Goal: Task Accomplishment & Management: Use online tool/utility

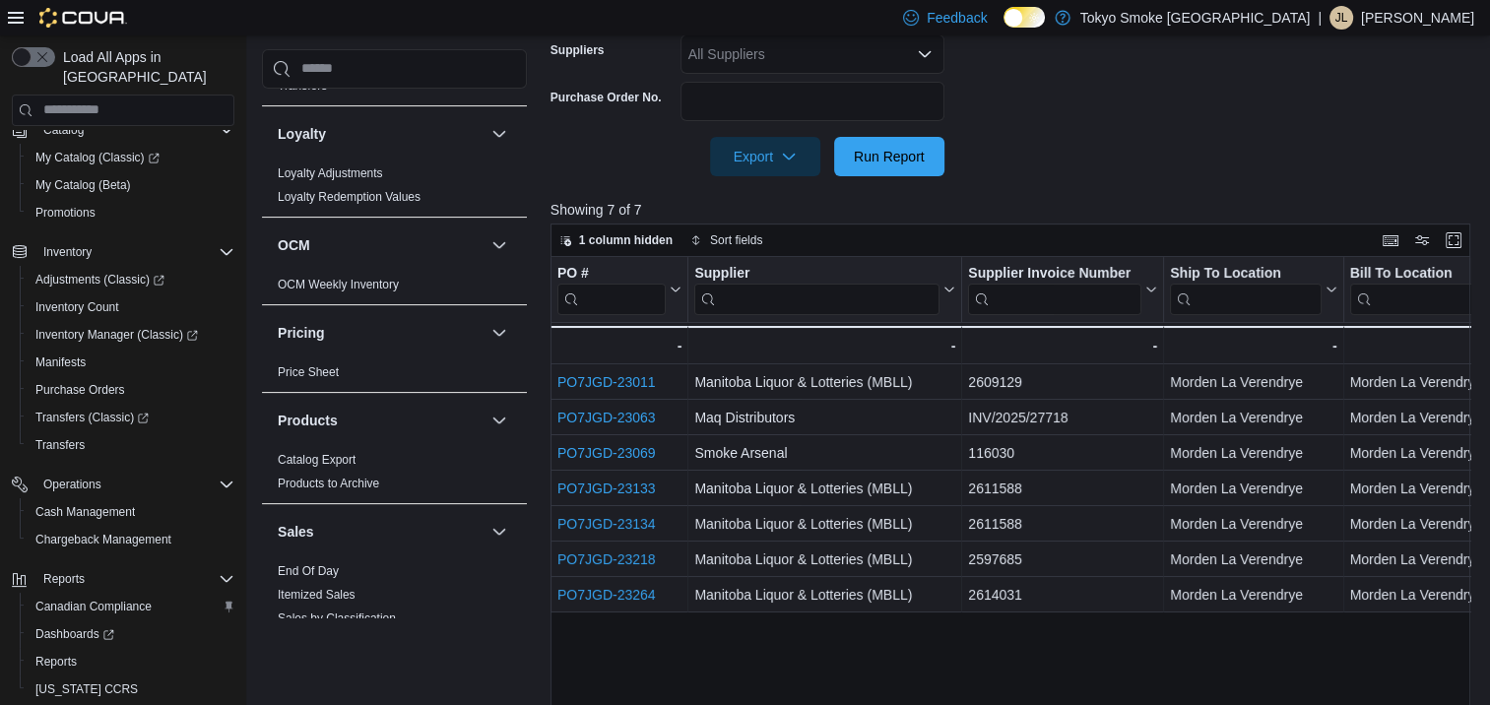
scroll to position [1596, 0]
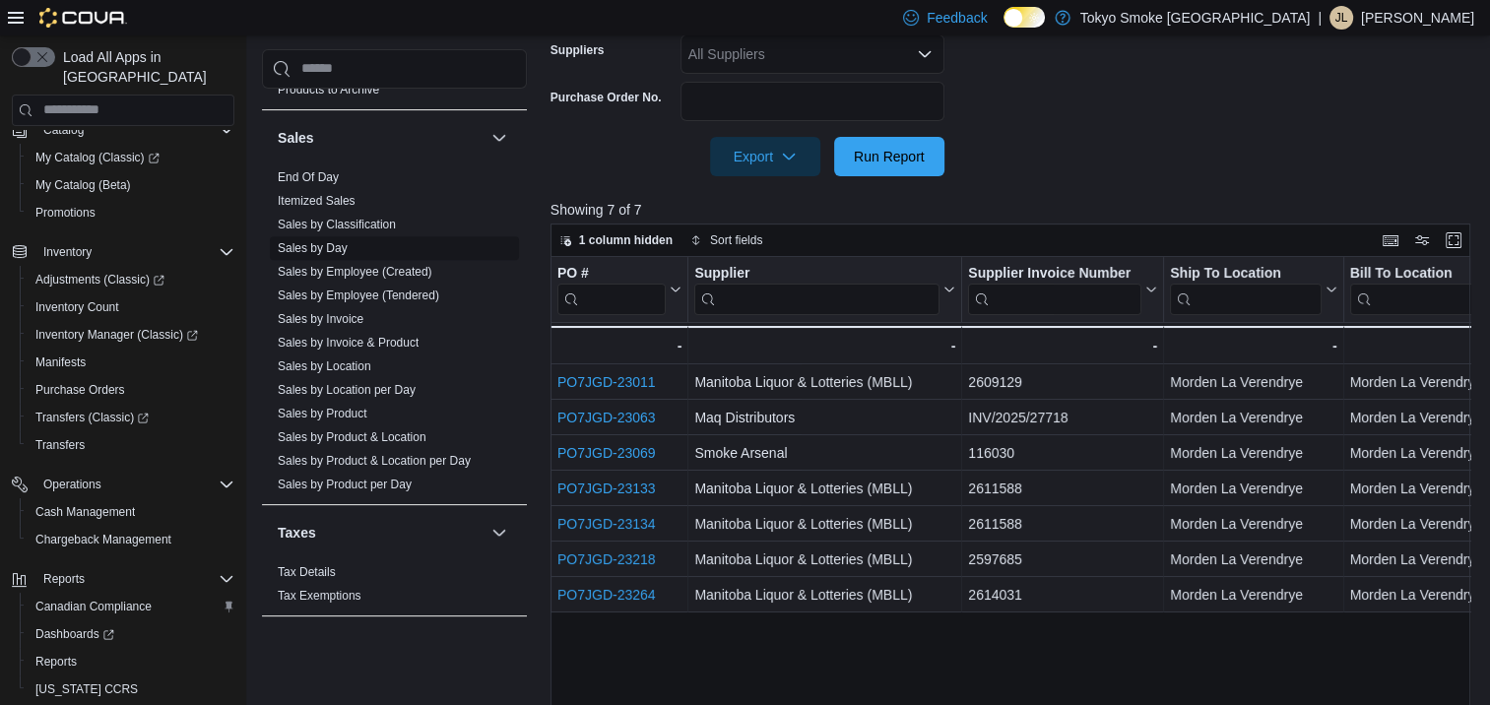
click at [323, 241] on link "Sales by Day" at bounding box center [313, 248] width 70 height 14
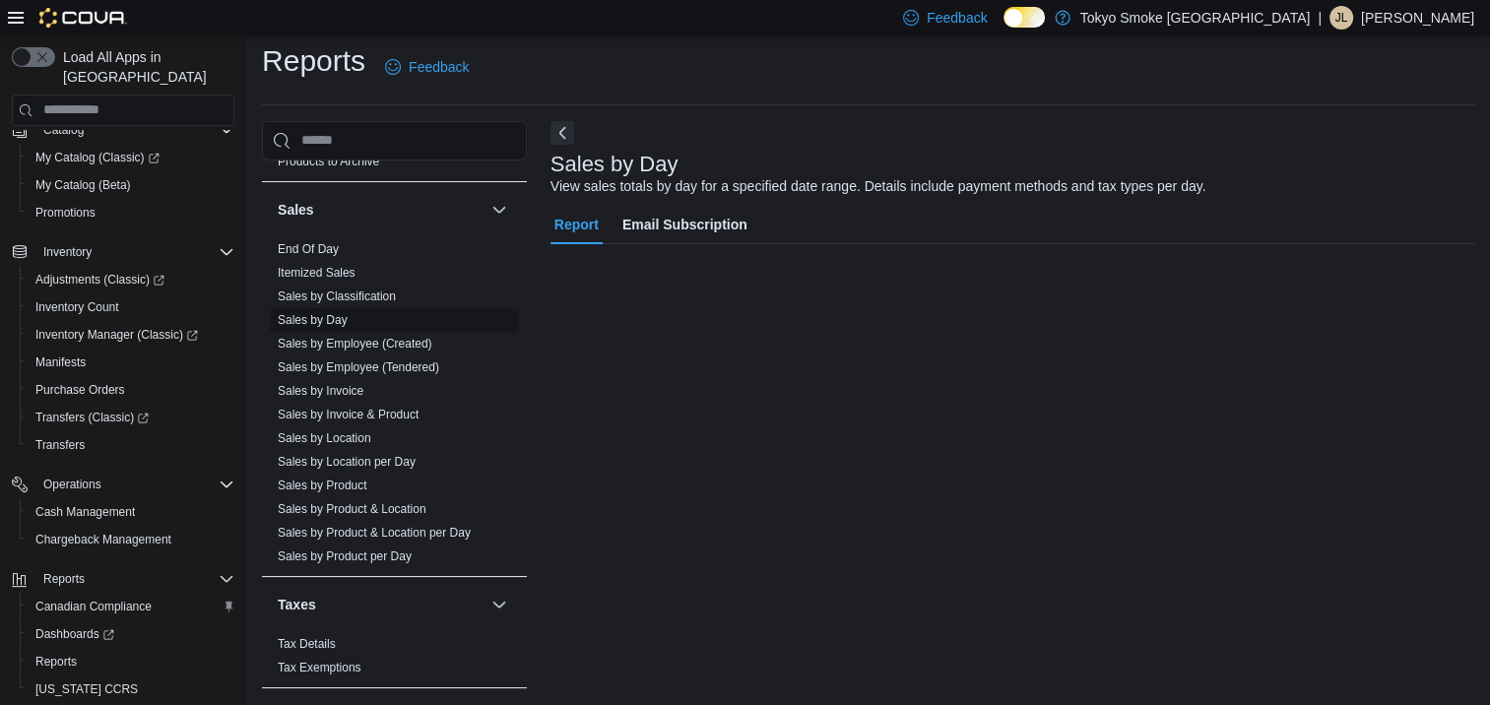
scroll to position [9, 0]
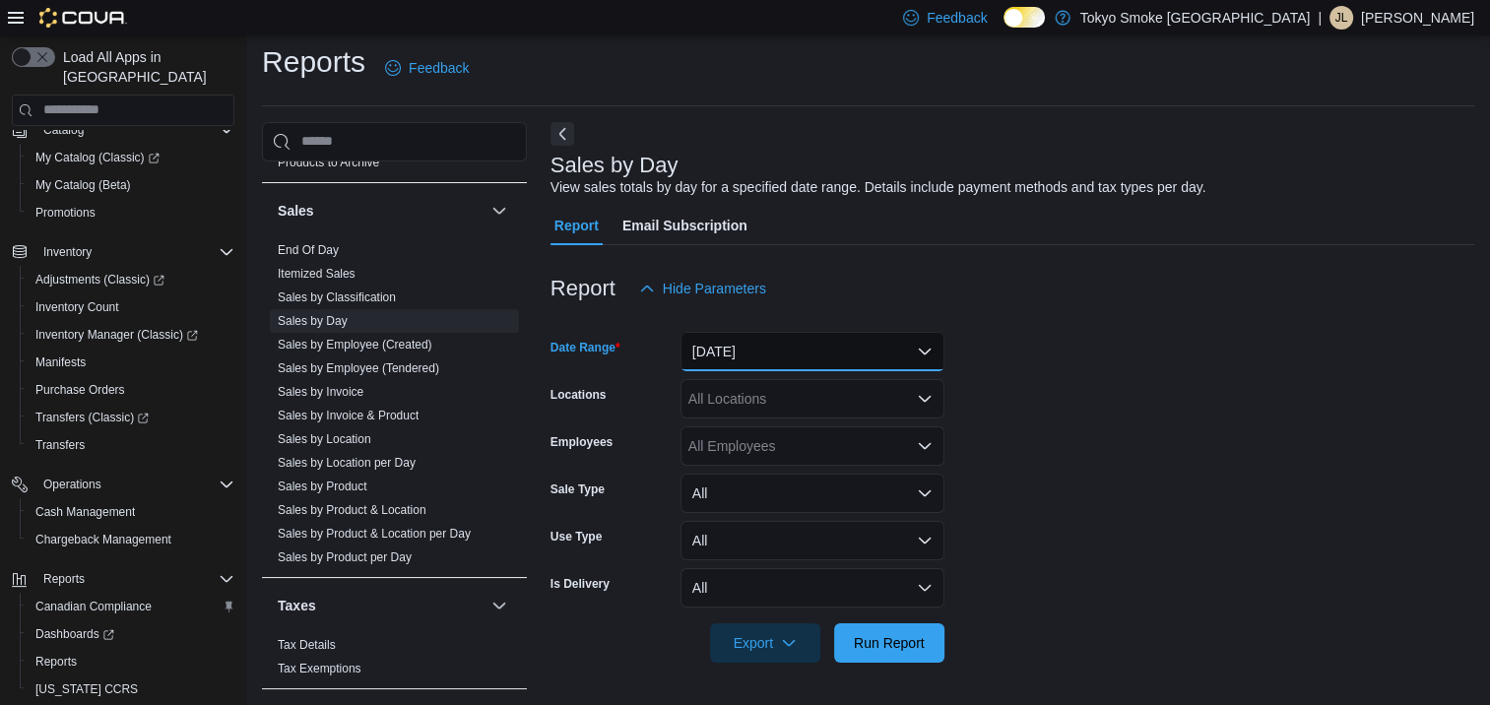
click at [792, 345] on button "[DATE]" at bounding box center [812, 351] width 264 height 39
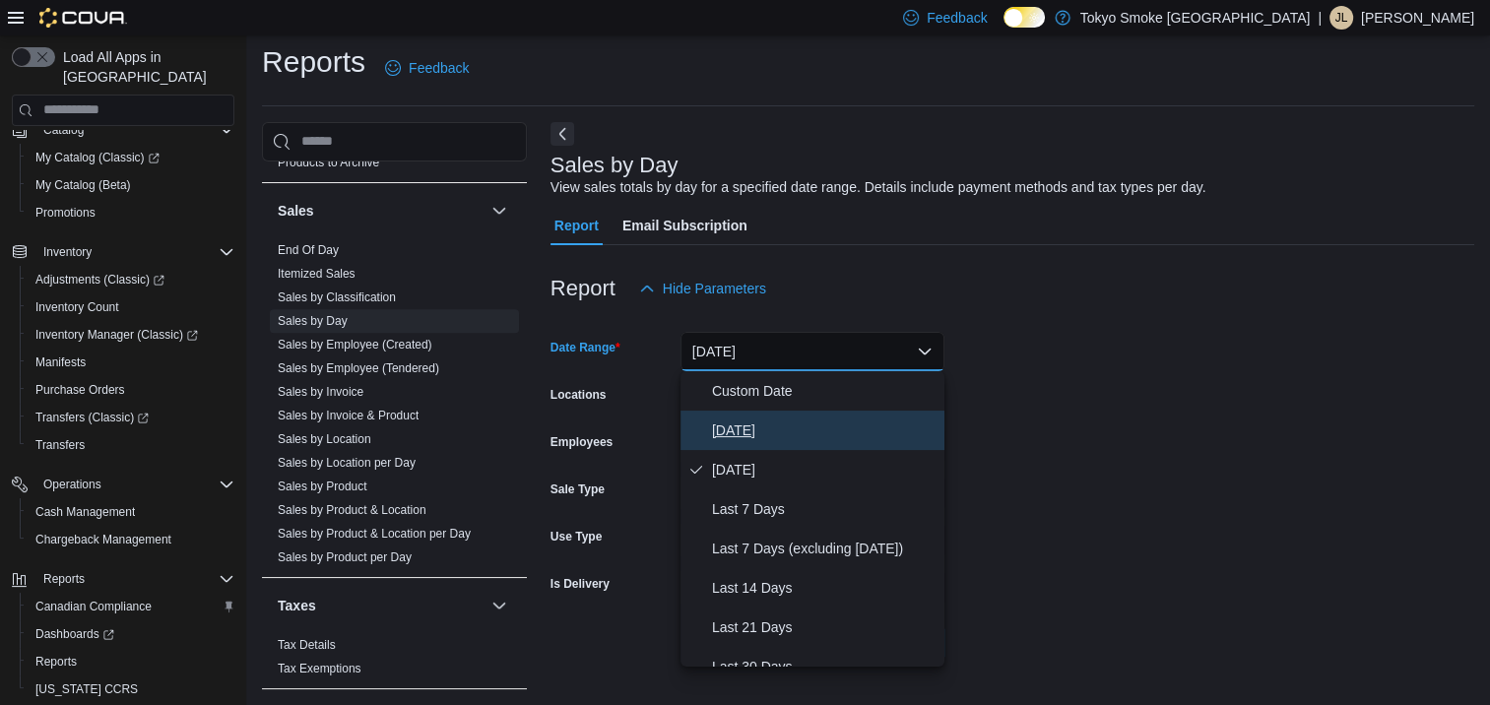
click at [765, 430] on span "[DATE]" at bounding box center [824, 430] width 225 height 24
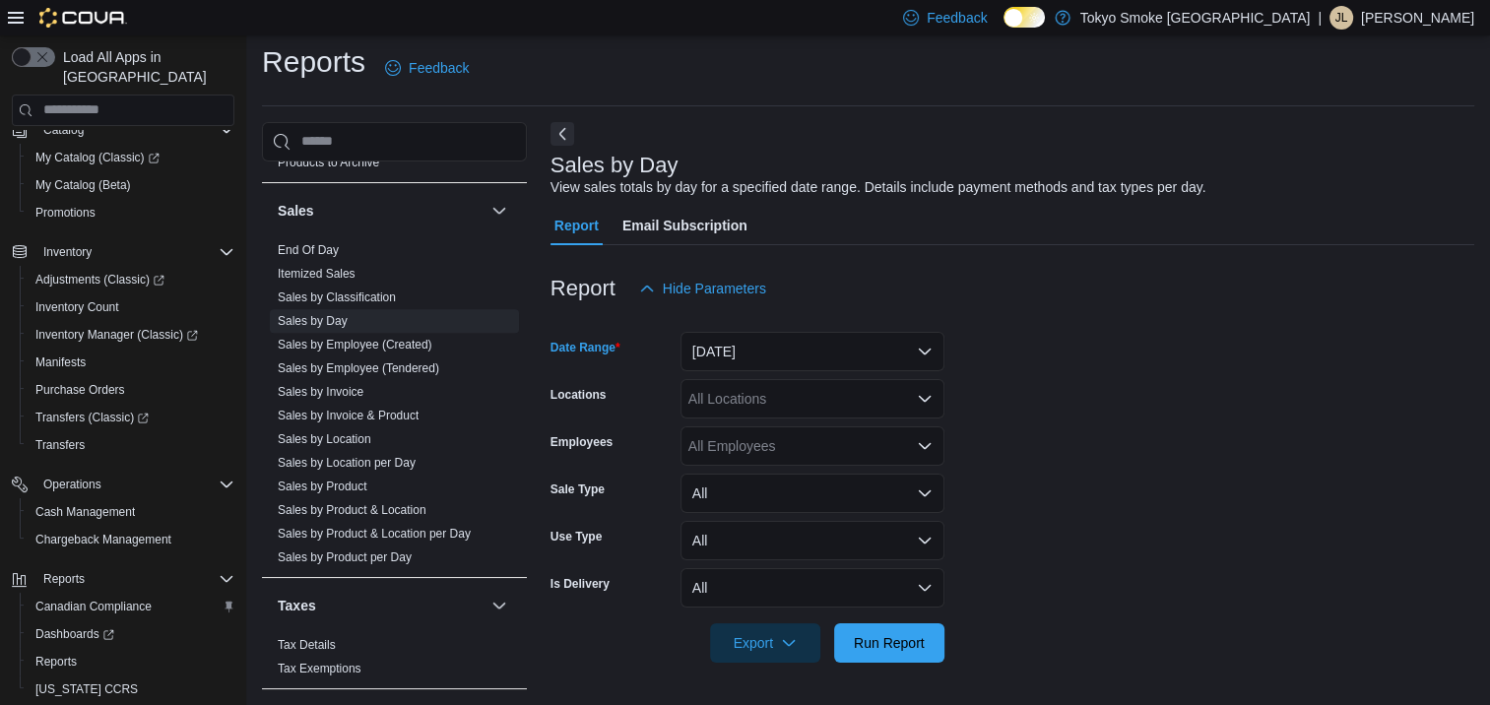
click at [759, 407] on div "All Locations" at bounding box center [812, 398] width 264 height 39
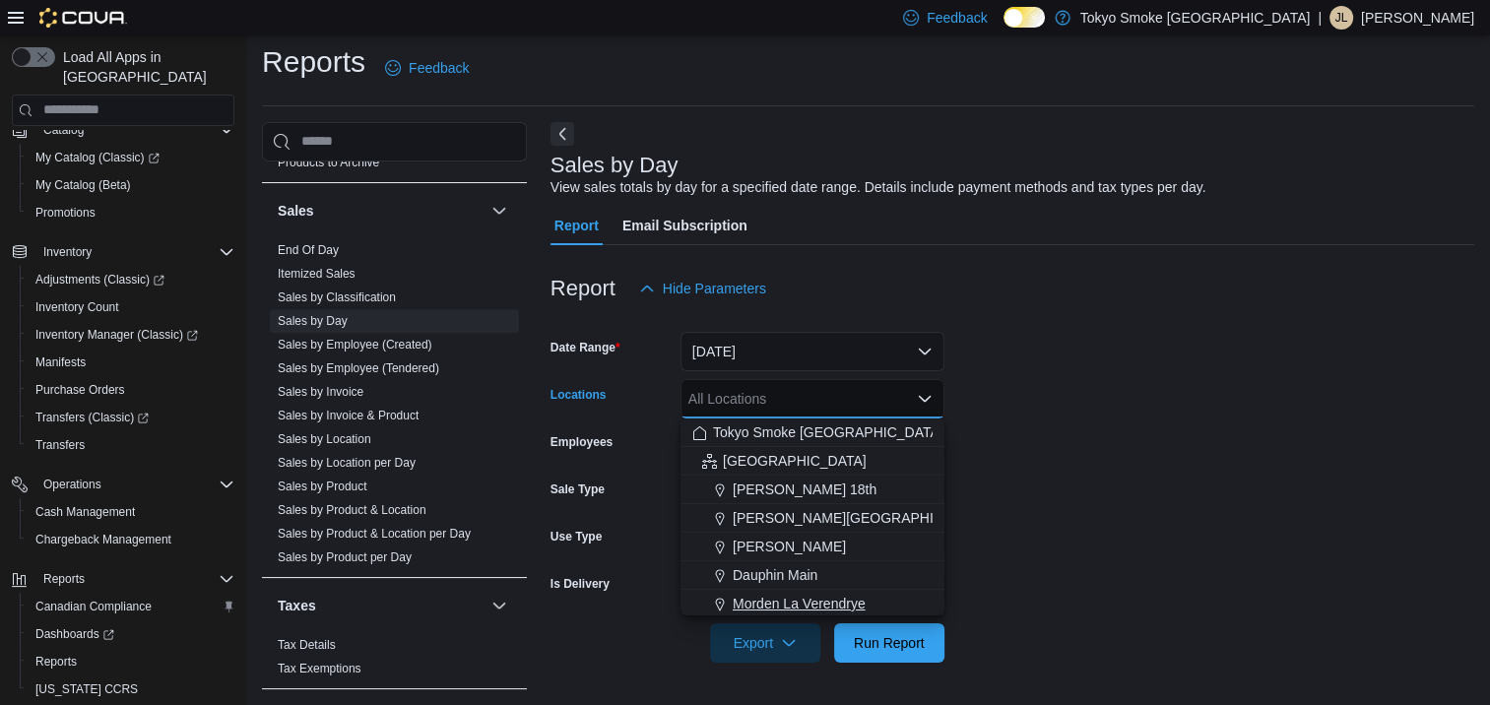
click at [799, 594] on span "Morden La Verendrye" at bounding box center [799, 604] width 133 height 20
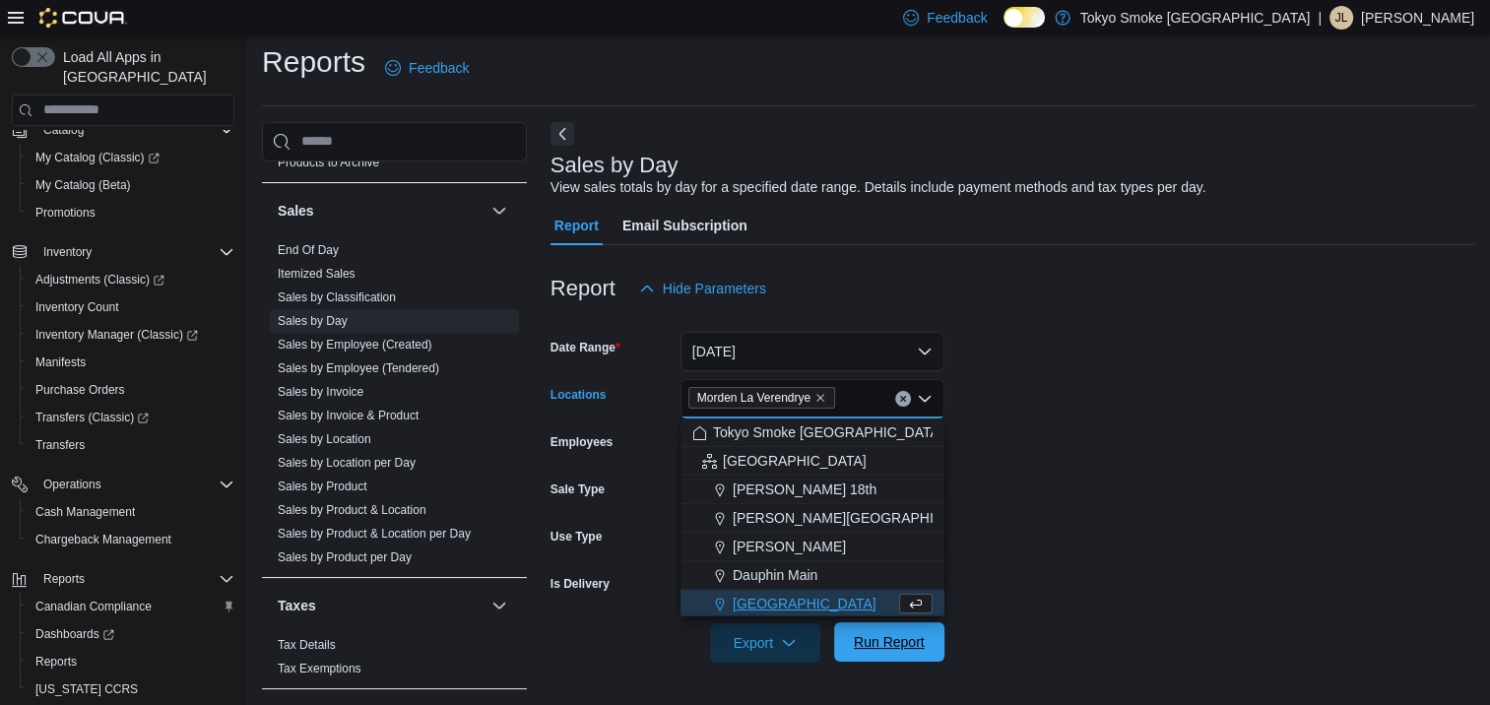
scroll to position [3, 0]
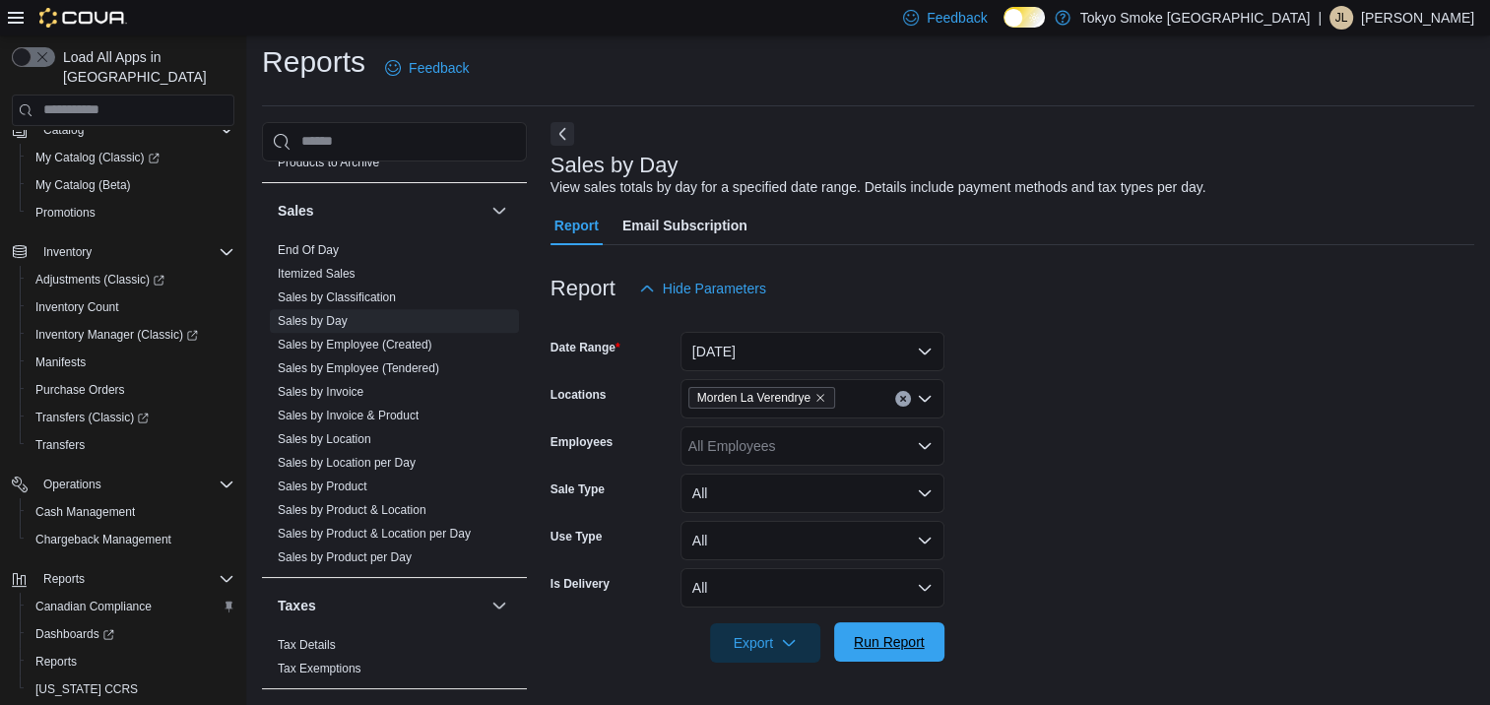
click at [874, 644] on span "Run Report" at bounding box center [889, 642] width 71 height 20
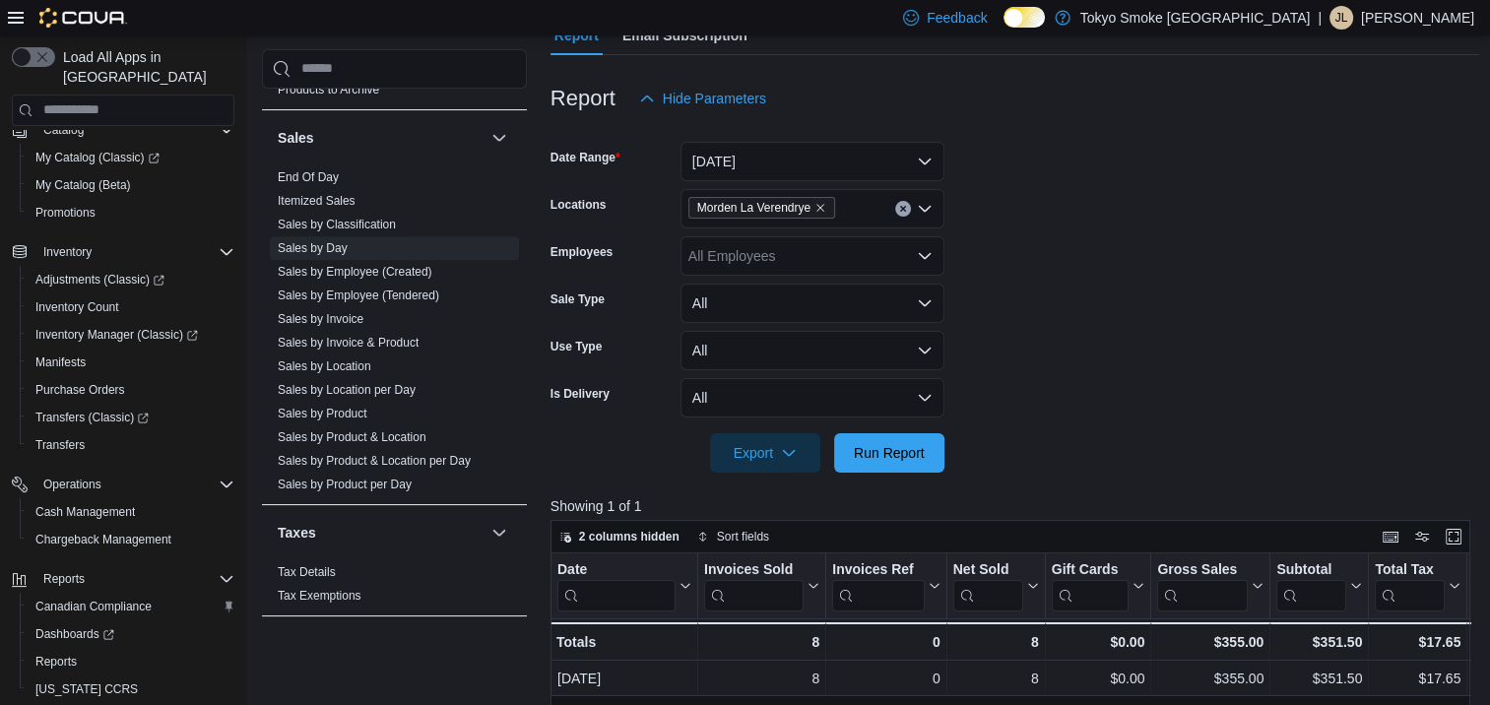
scroll to position [100, 0]
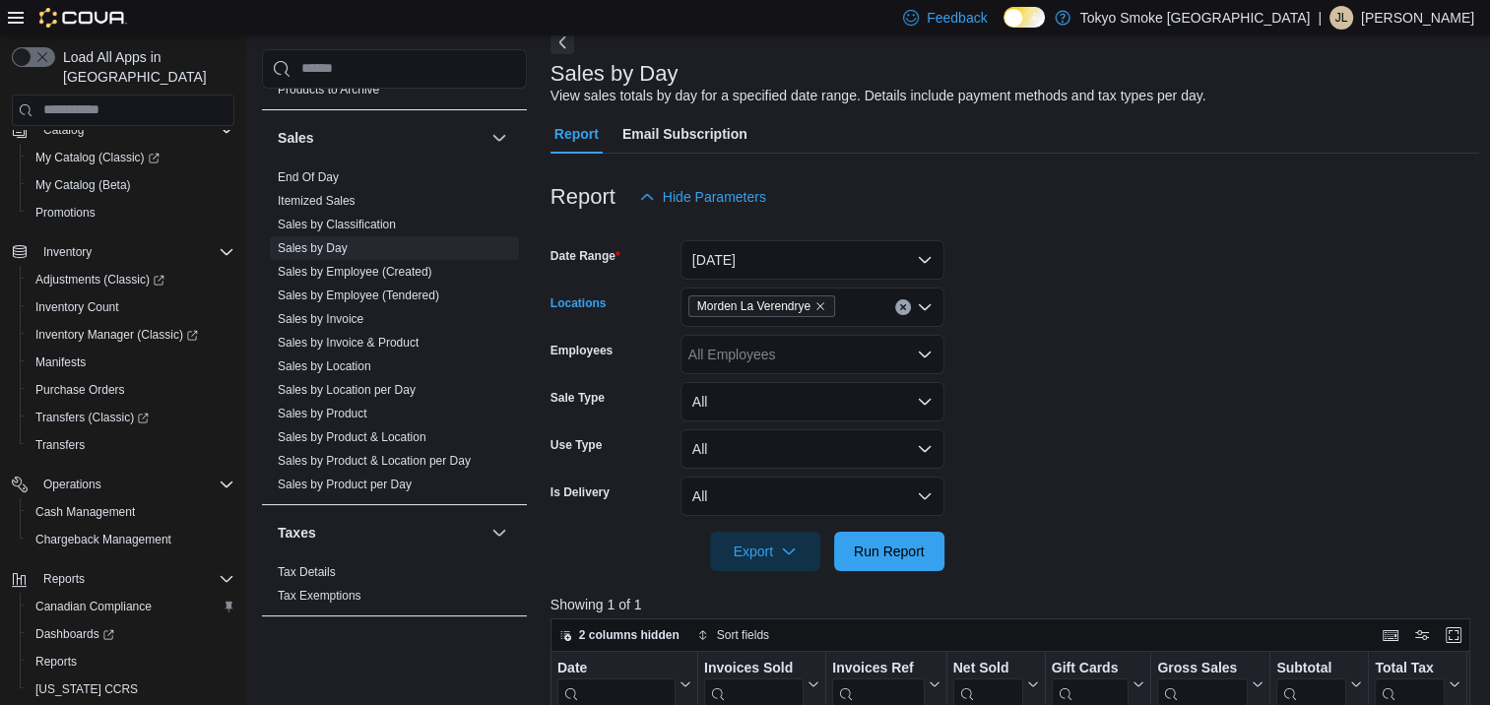
click at [899, 308] on icon "Clear input" at bounding box center [903, 307] width 8 height 8
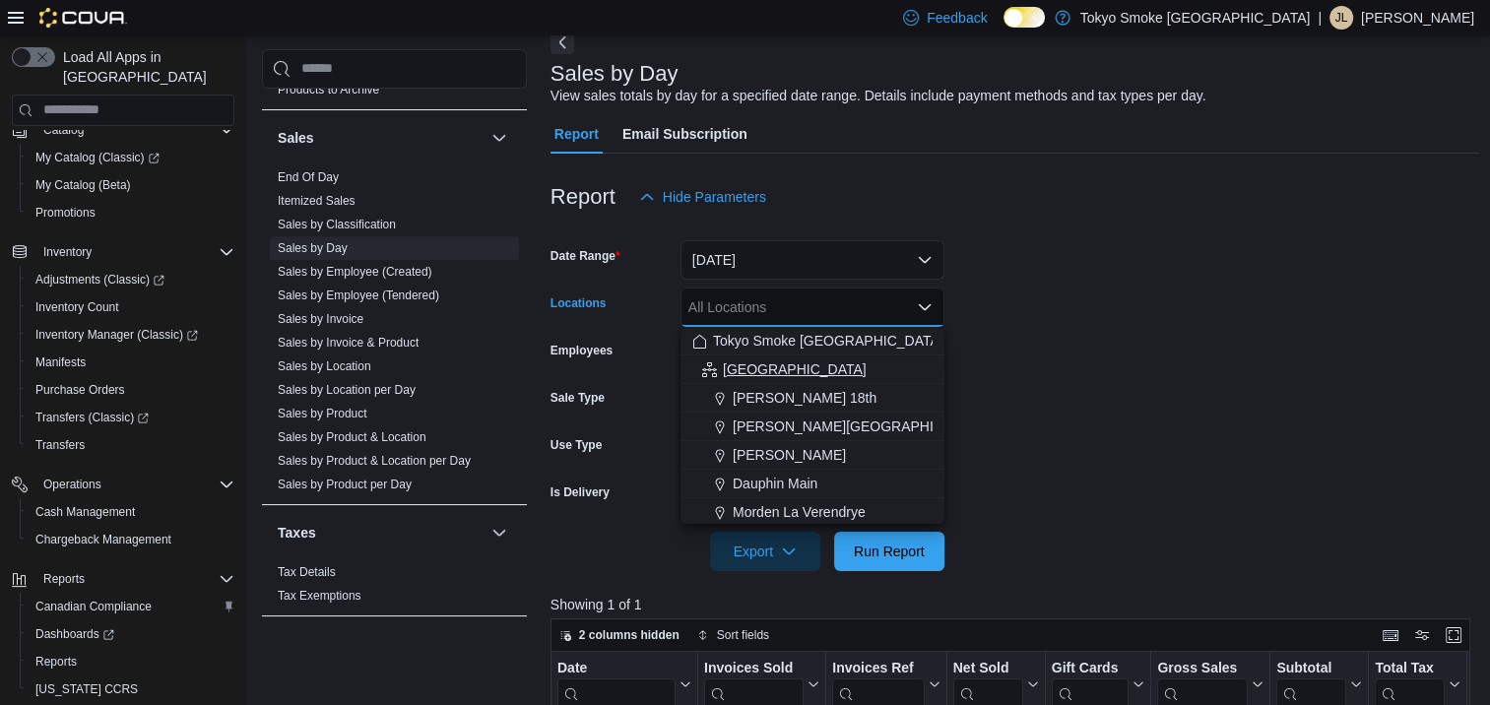
click at [771, 359] on span "[GEOGRAPHIC_DATA]" at bounding box center [795, 369] width 144 height 20
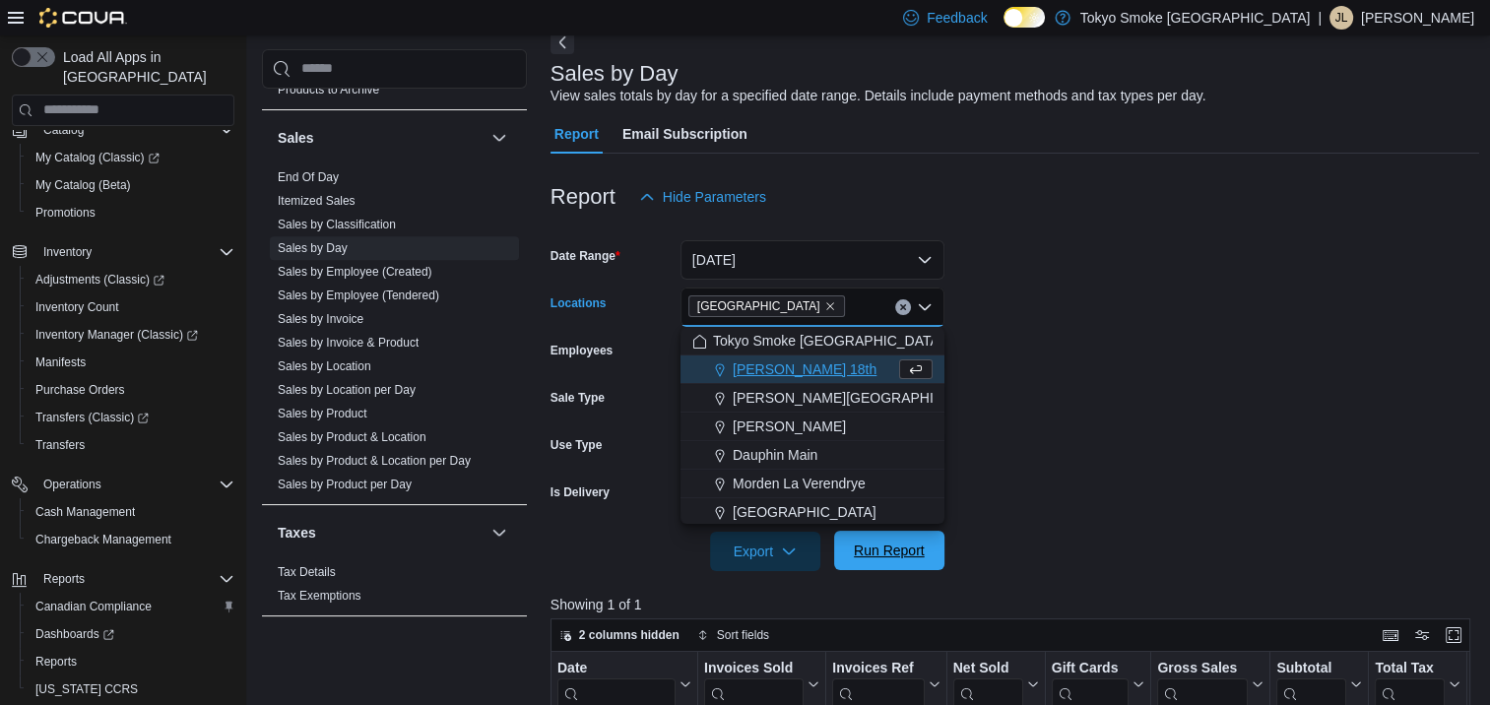
click at [921, 548] on span "Run Report" at bounding box center [889, 551] width 71 height 20
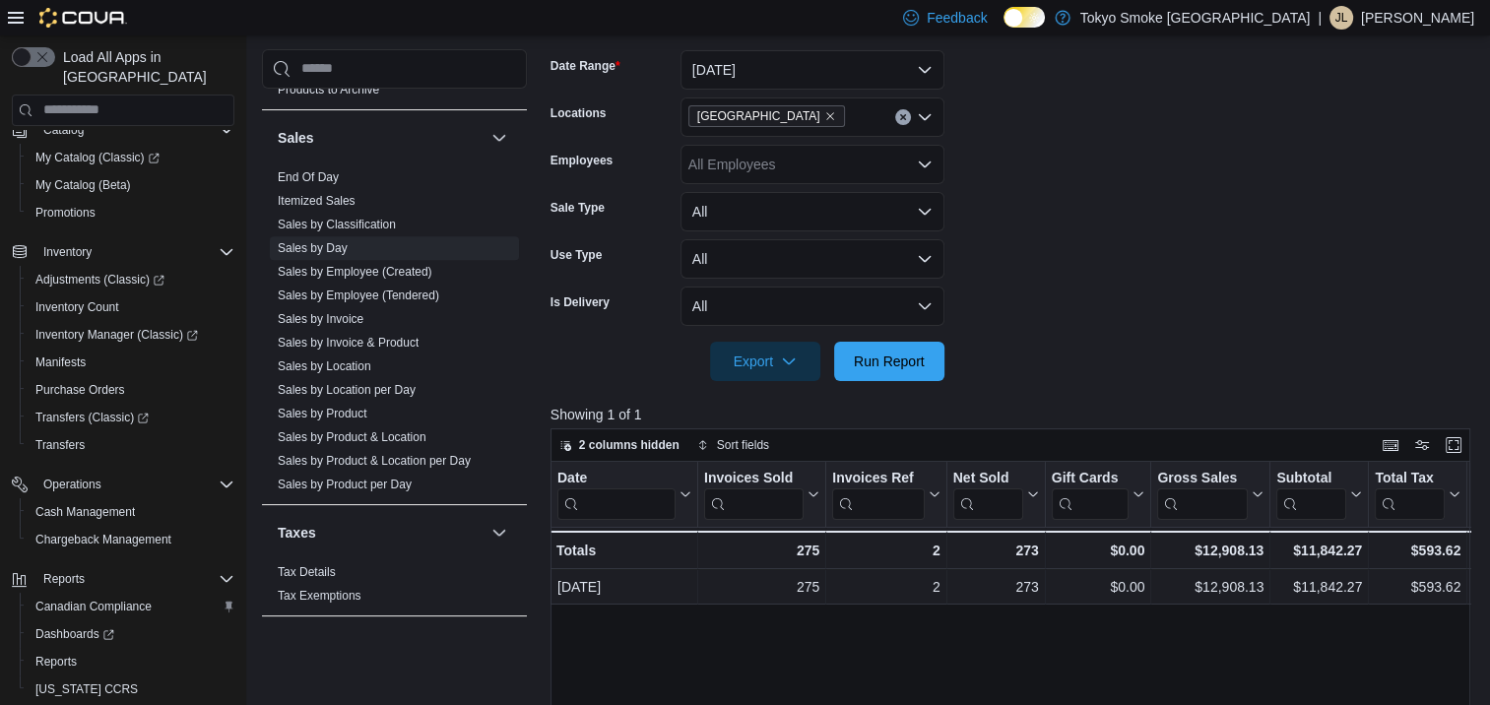
scroll to position [2, 0]
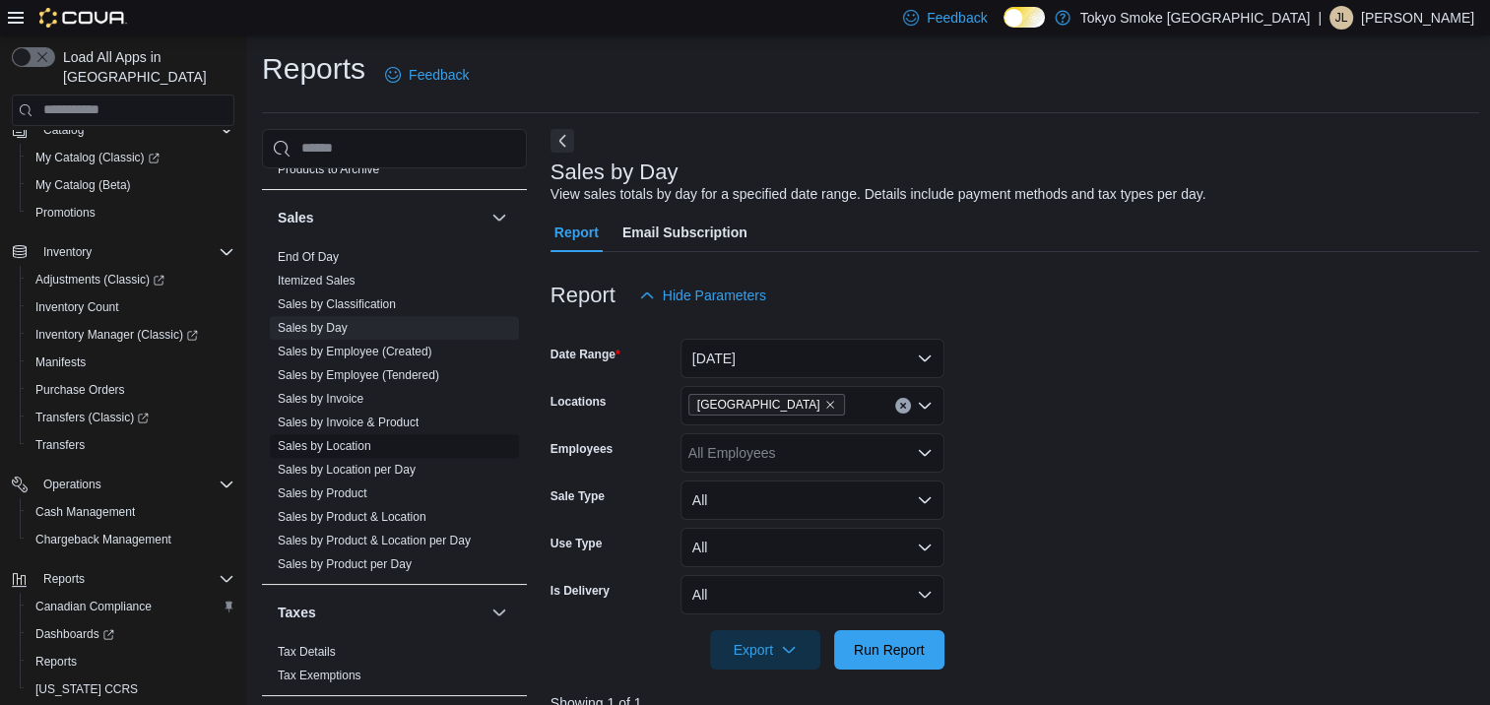
click at [370, 434] on span "Sales by Location" at bounding box center [394, 446] width 249 height 24
click at [295, 439] on link "Sales by Location" at bounding box center [325, 446] width 94 height 14
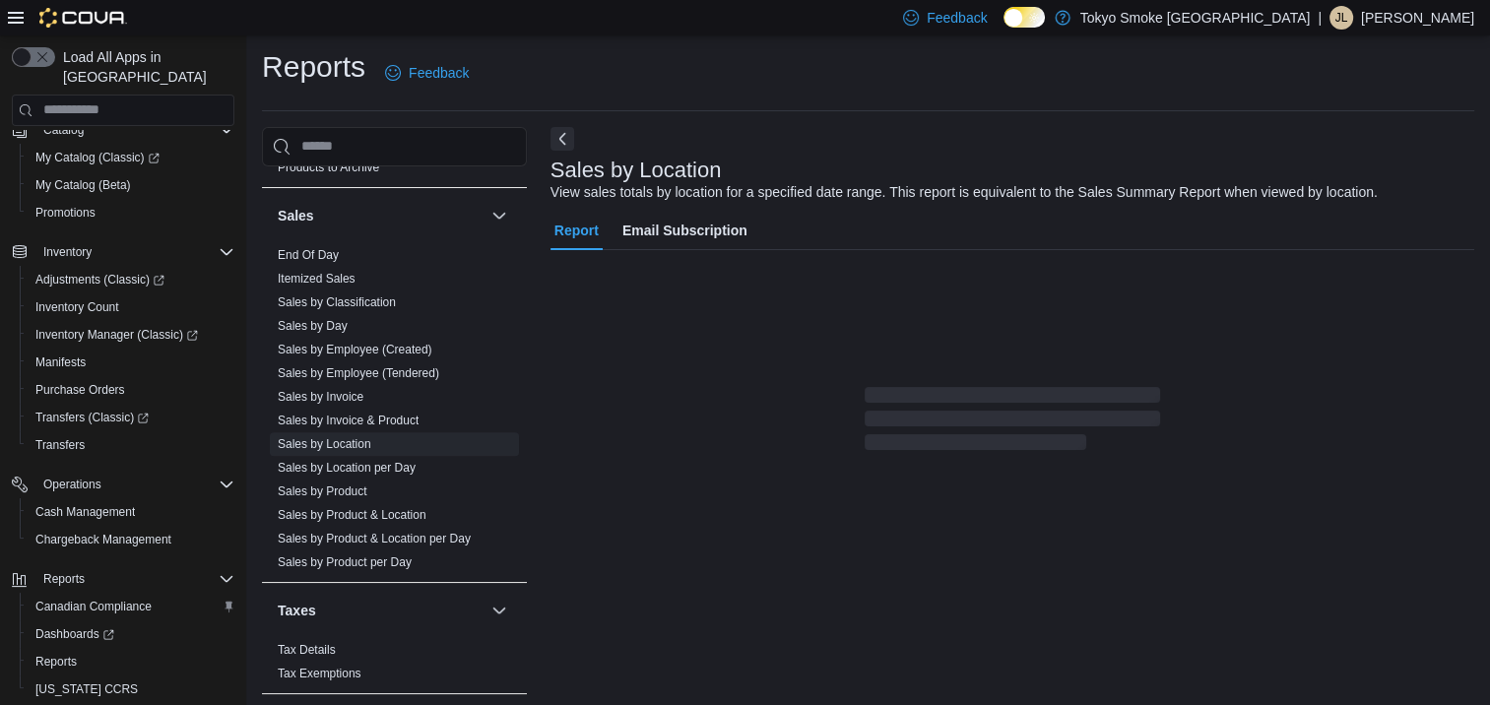
scroll to position [45, 0]
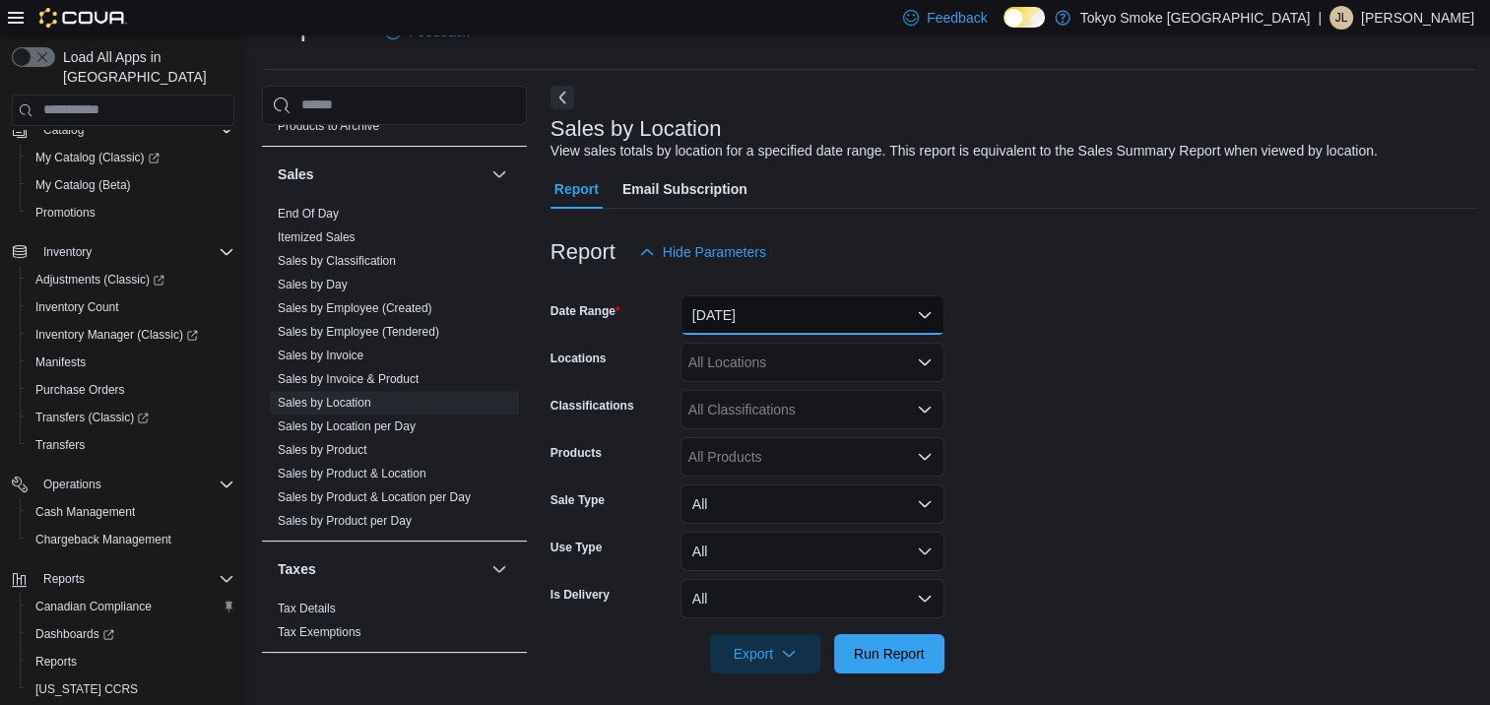
click at [786, 327] on button "[DATE]" at bounding box center [812, 314] width 264 height 39
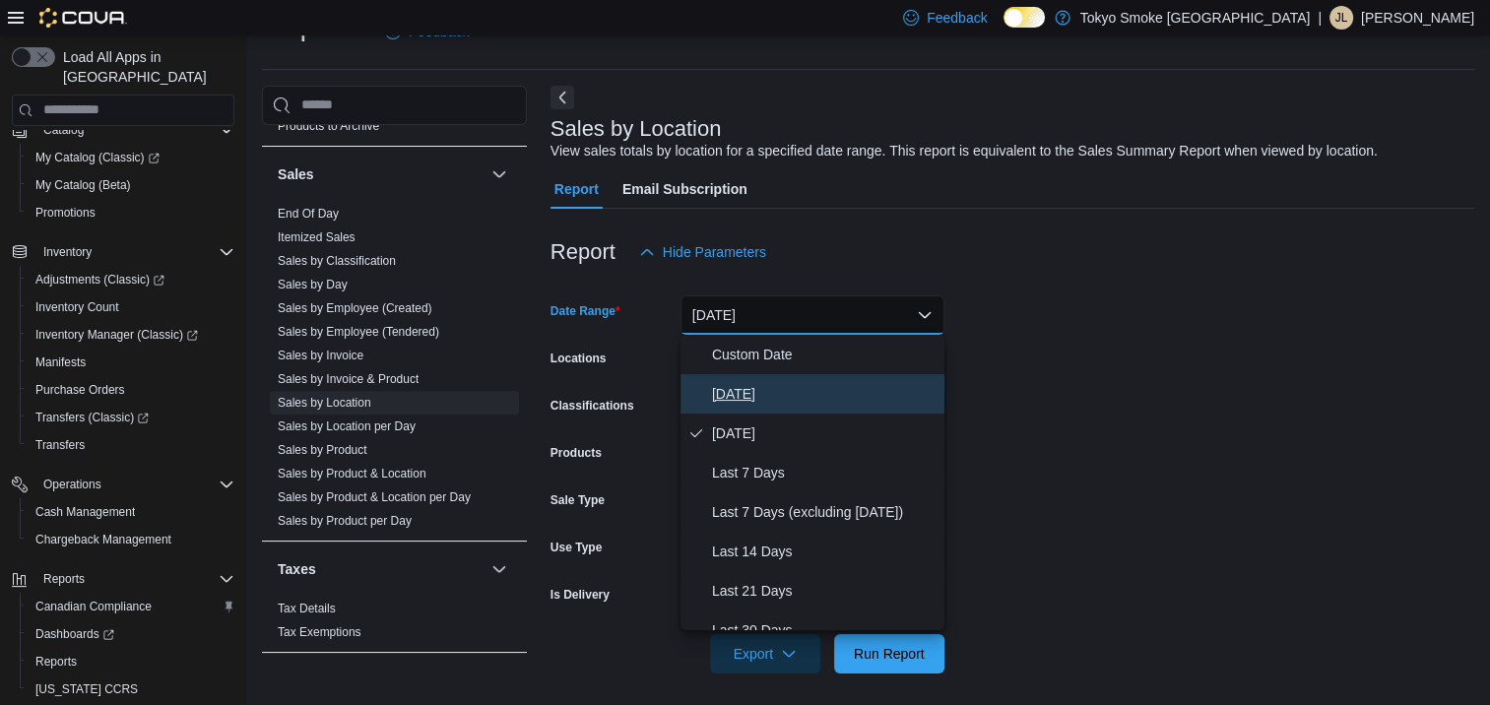
click at [767, 386] on span "[DATE]" at bounding box center [824, 394] width 225 height 24
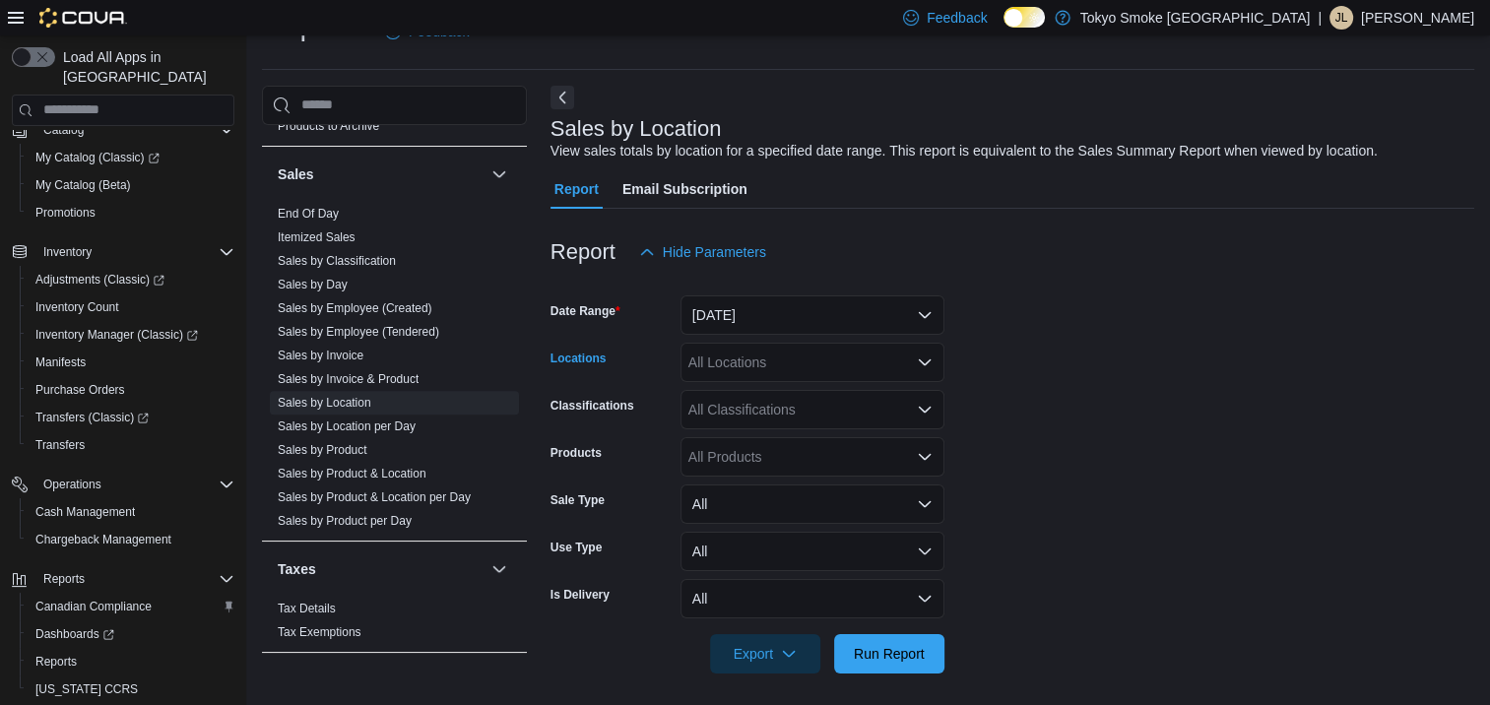
click at [780, 361] on div "All Locations" at bounding box center [812, 362] width 264 height 39
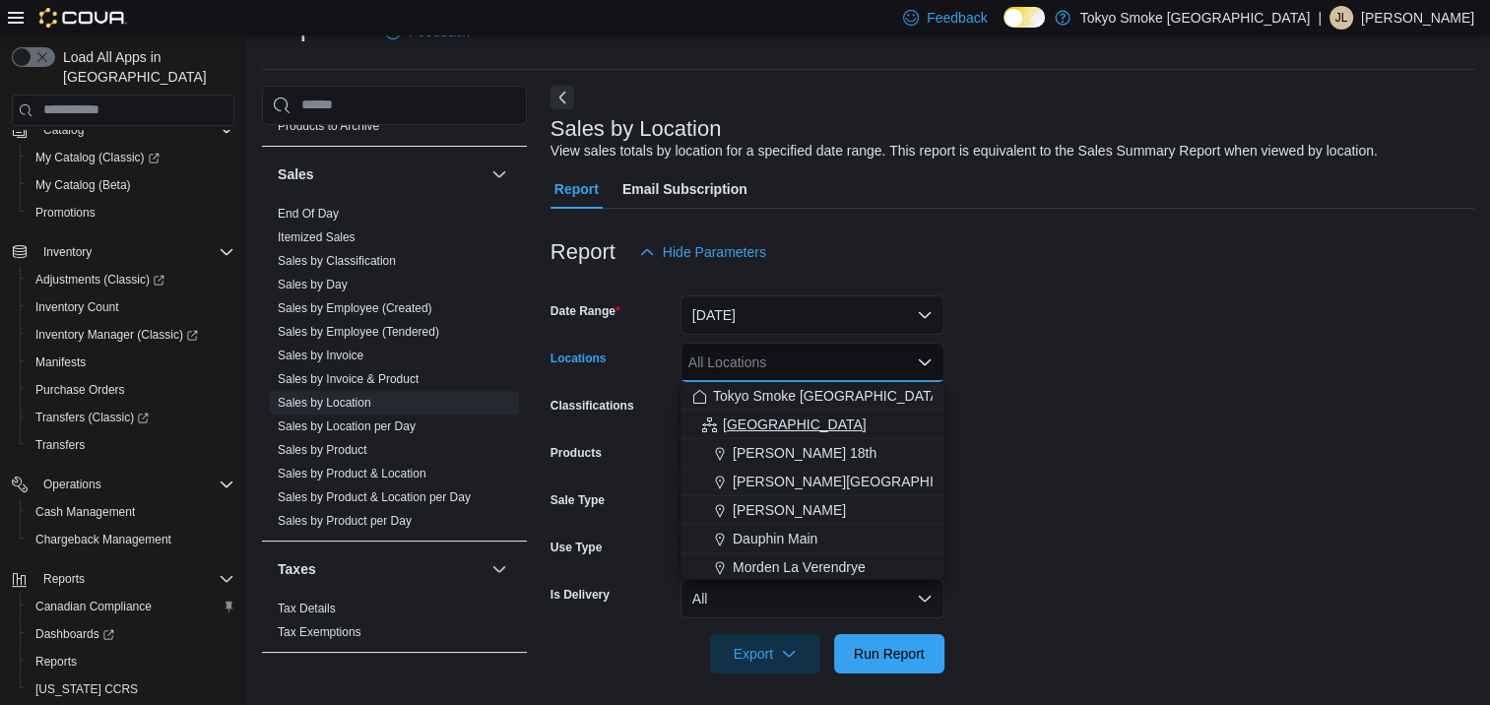
click at [789, 427] on div "[GEOGRAPHIC_DATA]" at bounding box center [812, 425] width 240 height 20
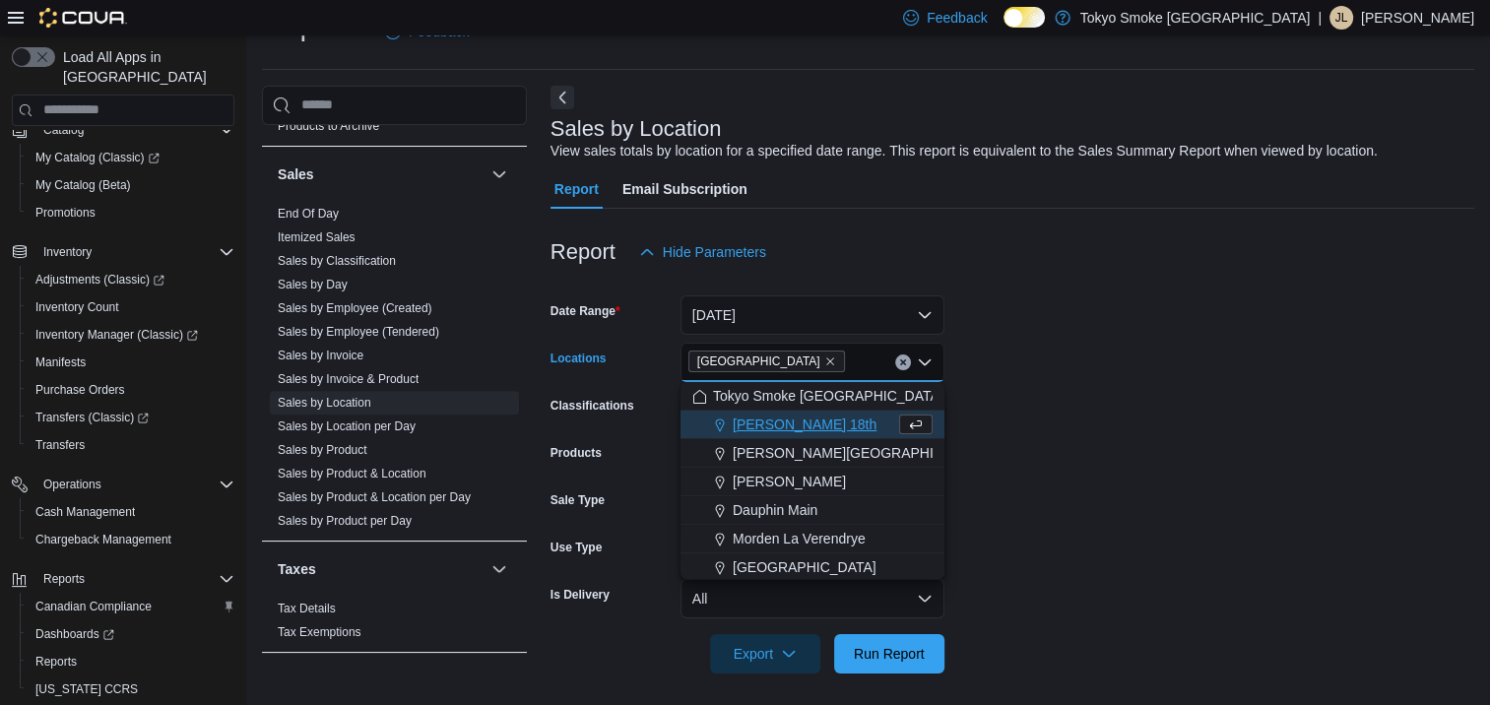
click at [1213, 493] on form "Date Range [DATE] Locations [GEOGRAPHIC_DATA] Combo box. Selected. [GEOGRAPHIC_…" at bounding box center [1012, 473] width 924 height 402
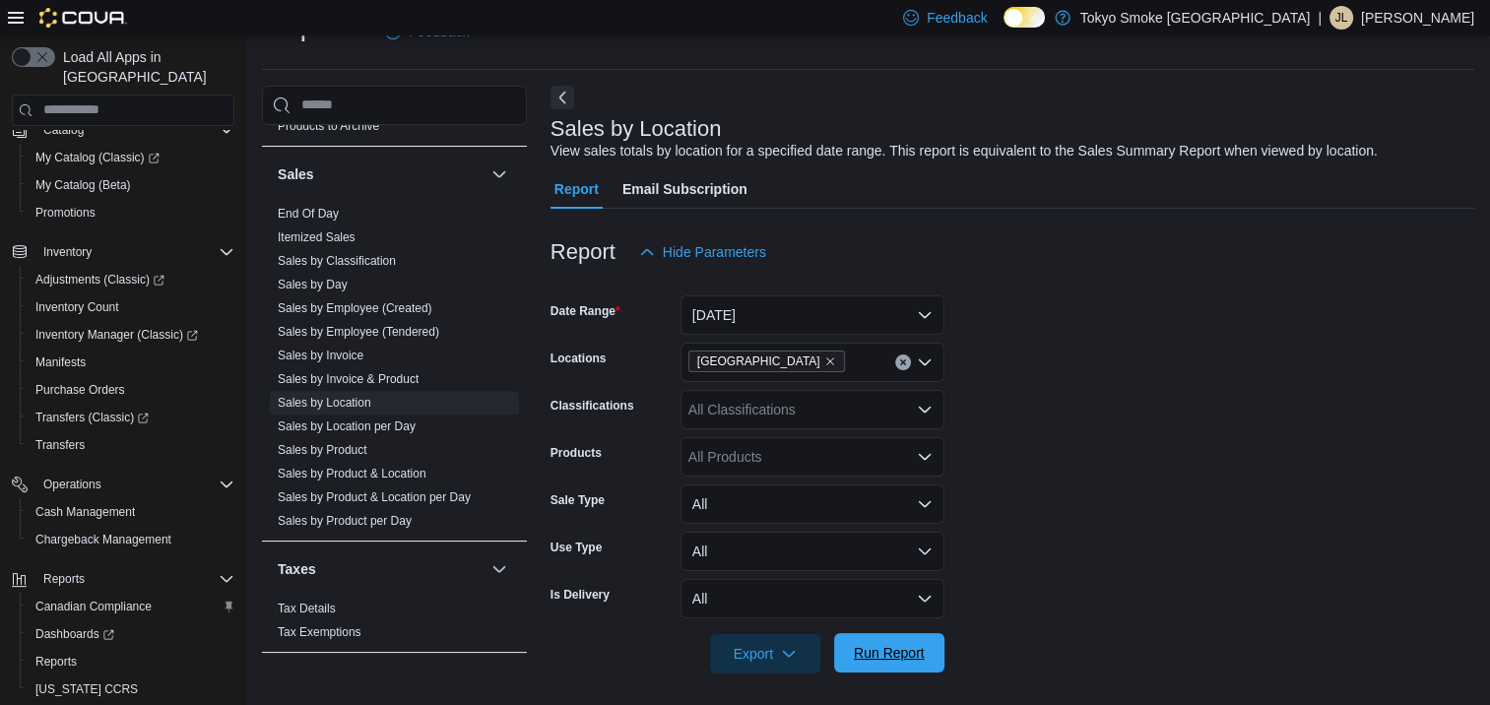
click at [933, 653] on button "Run Report" at bounding box center [889, 652] width 110 height 39
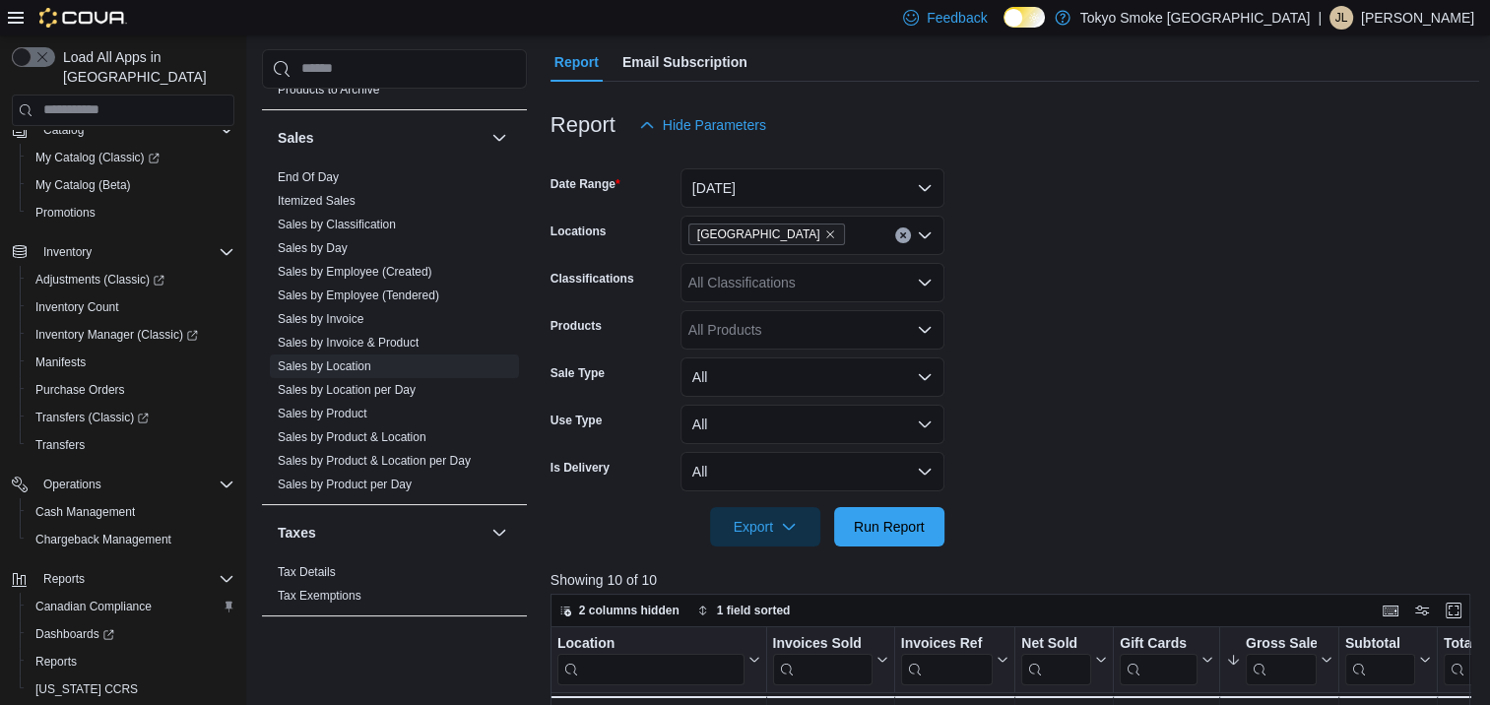
scroll to position [144, 0]
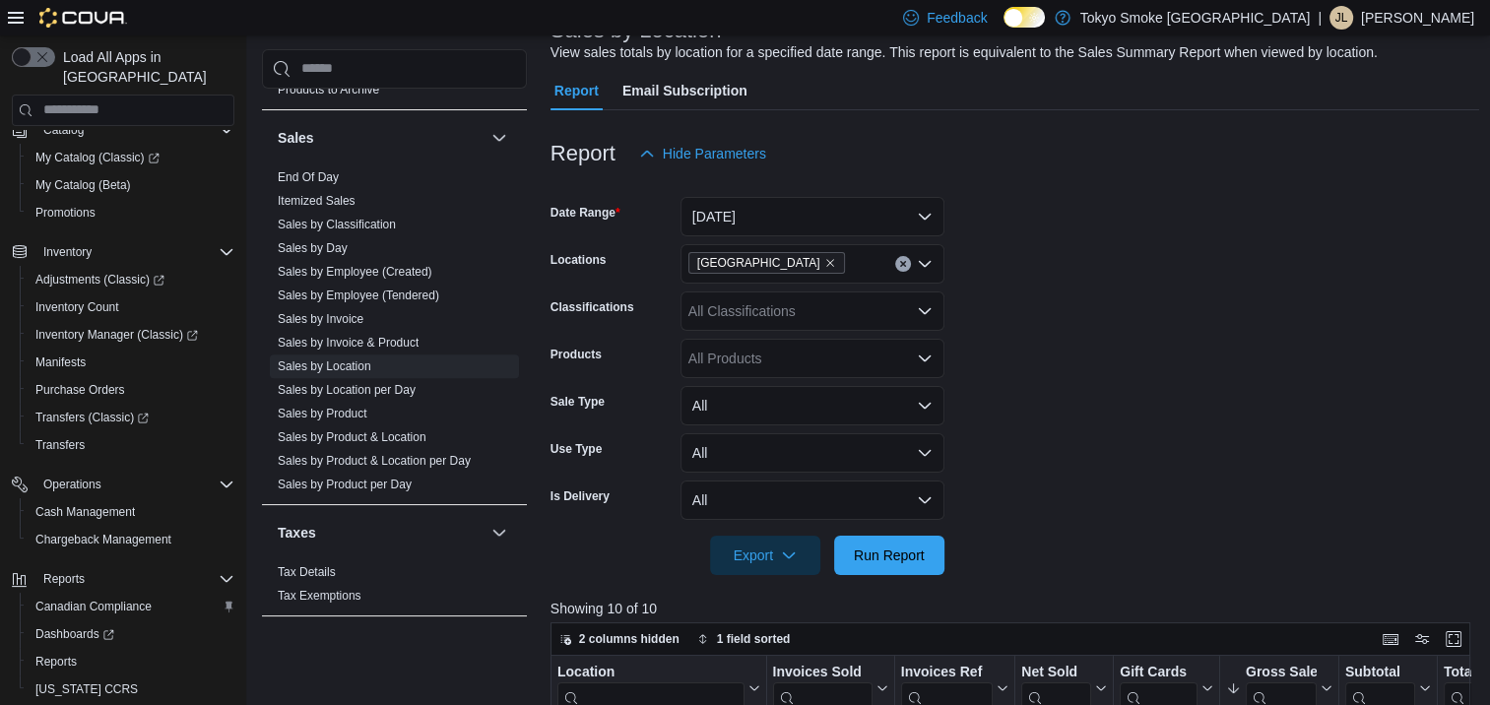
click at [906, 262] on button "Clear input" at bounding box center [903, 264] width 16 height 16
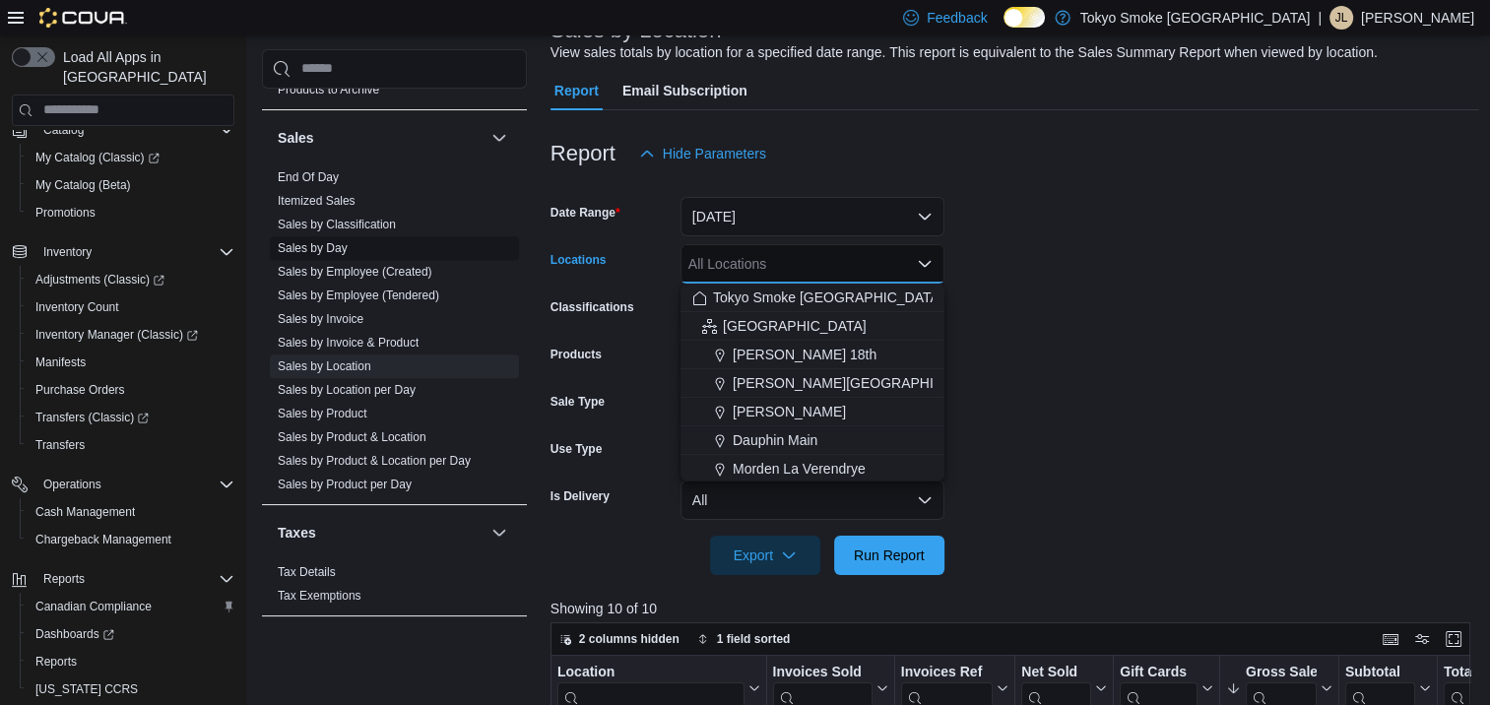
click at [344, 241] on link "Sales by Day" at bounding box center [313, 248] width 70 height 14
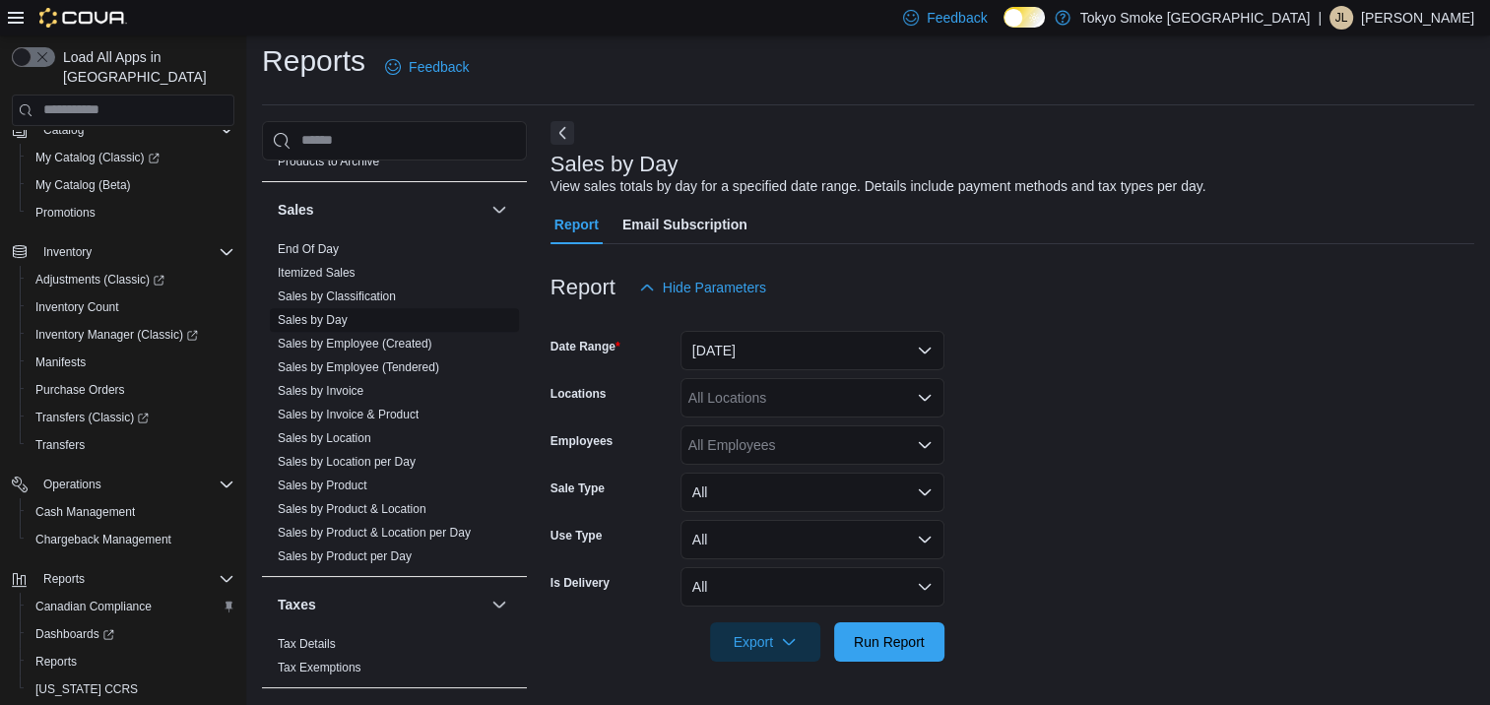
scroll to position [9, 0]
click at [831, 364] on button "[DATE]" at bounding box center [812, 351] width 264 height 39
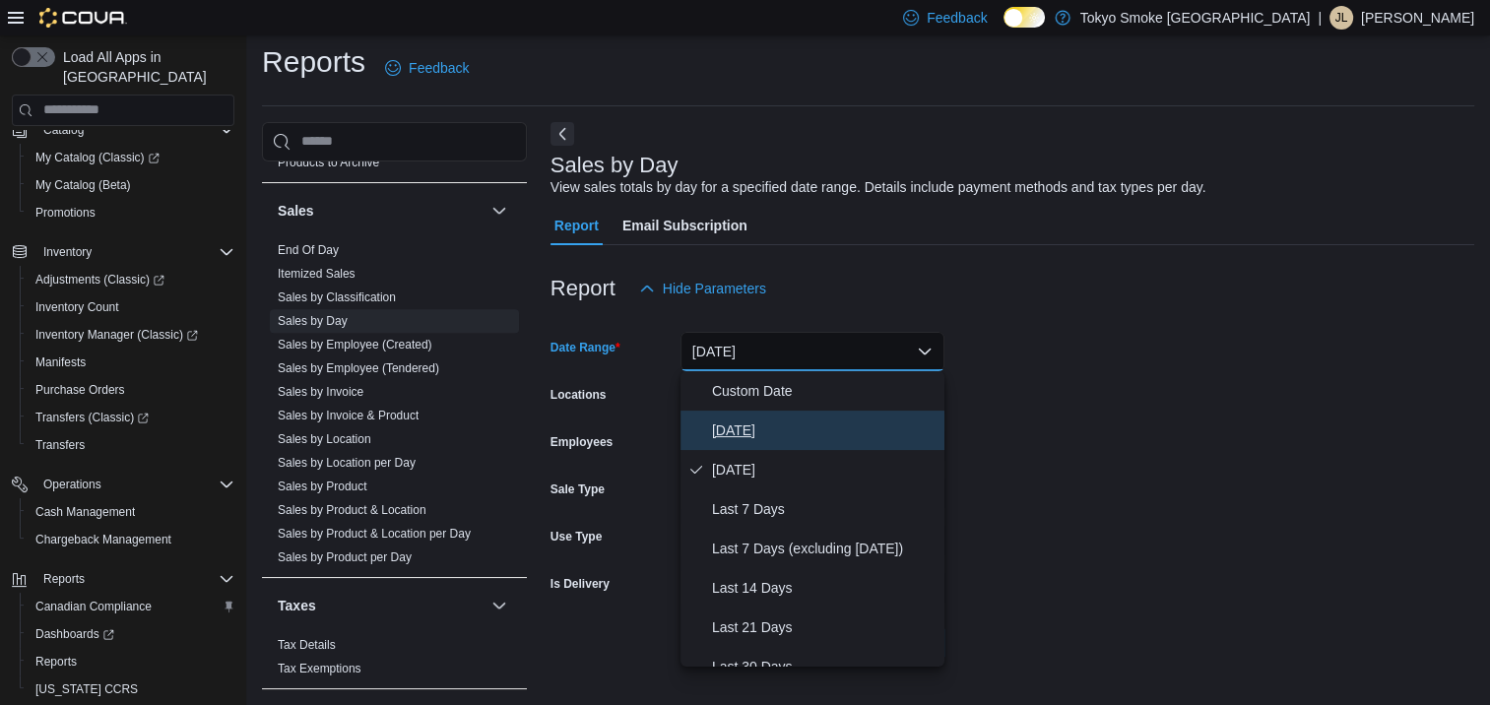
click at [803, 443] on button "[DATE]" at bounding box center [812, 430] width 264 height 39
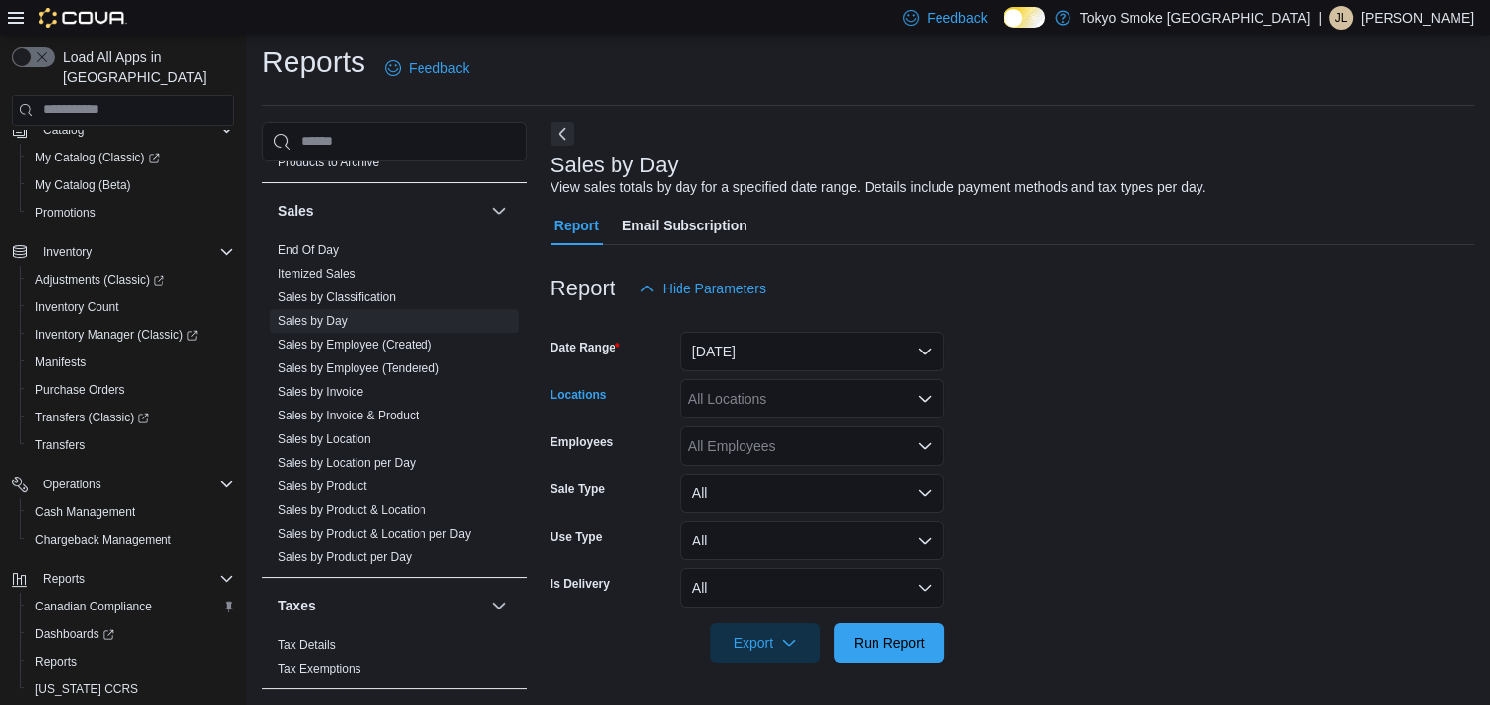
click at [814, 407] on div "All Locations" at bounding box center [812, 398] width 264 height 39
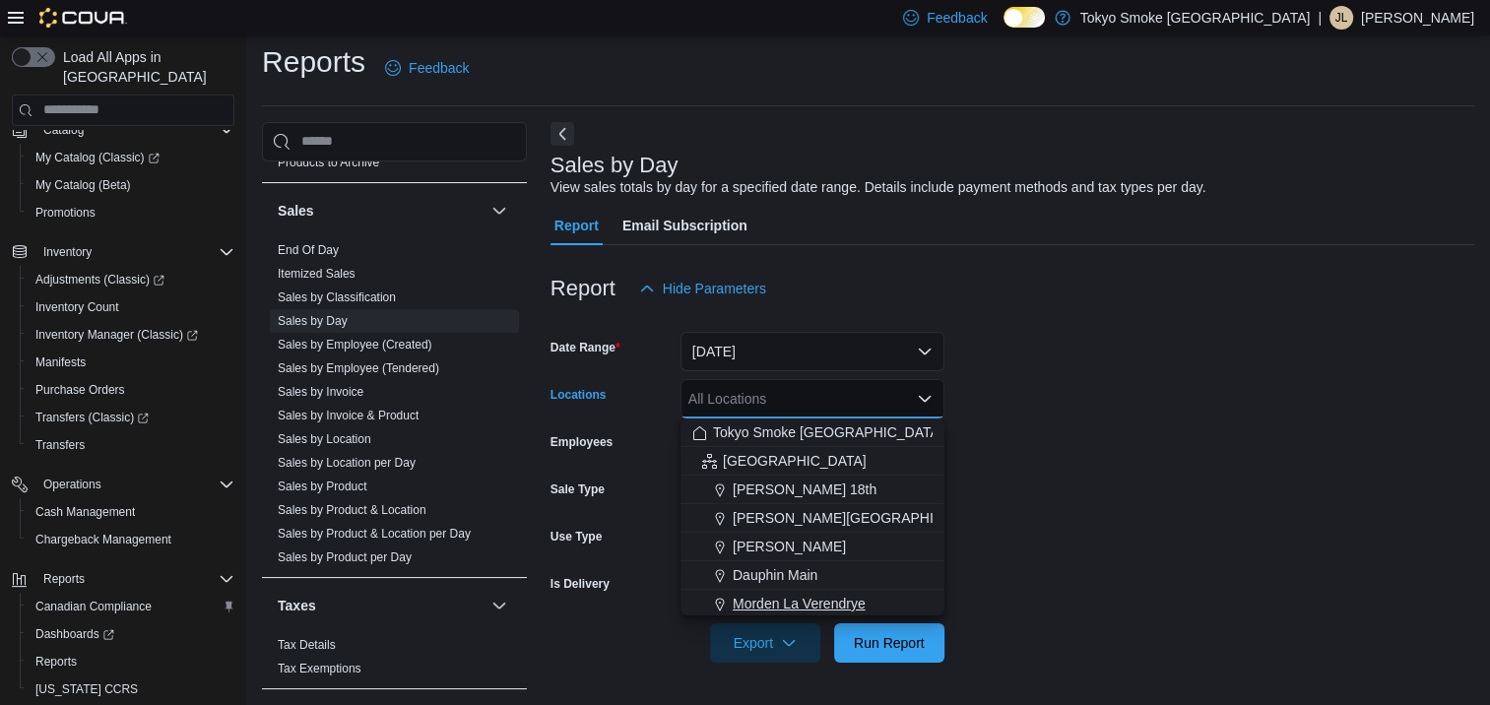
click at [819, 595] on span "Morden La Verendrye" at bounding box center [799, 604] width 133 height 20
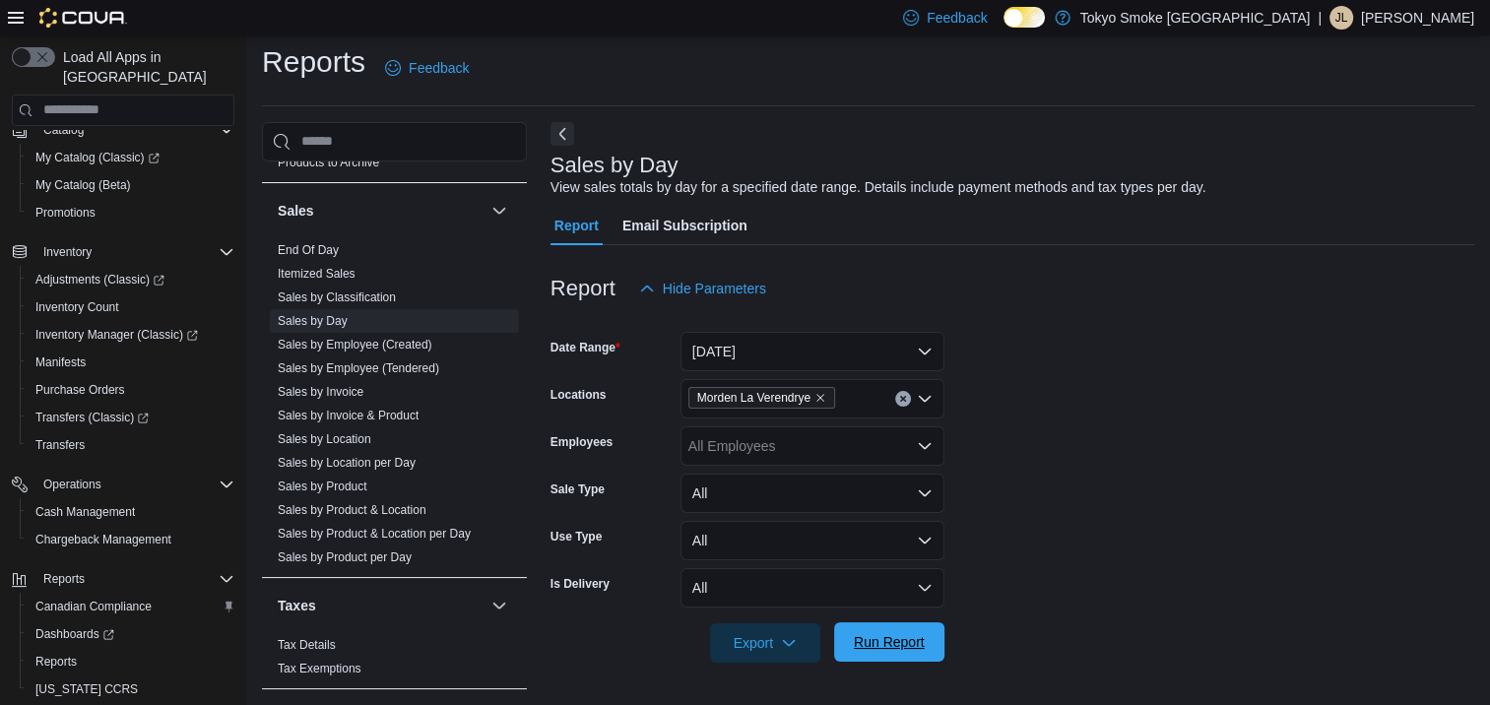
click at [861, 626] on span "Run Report" at bounding box center [889, 641] width 87 height 39
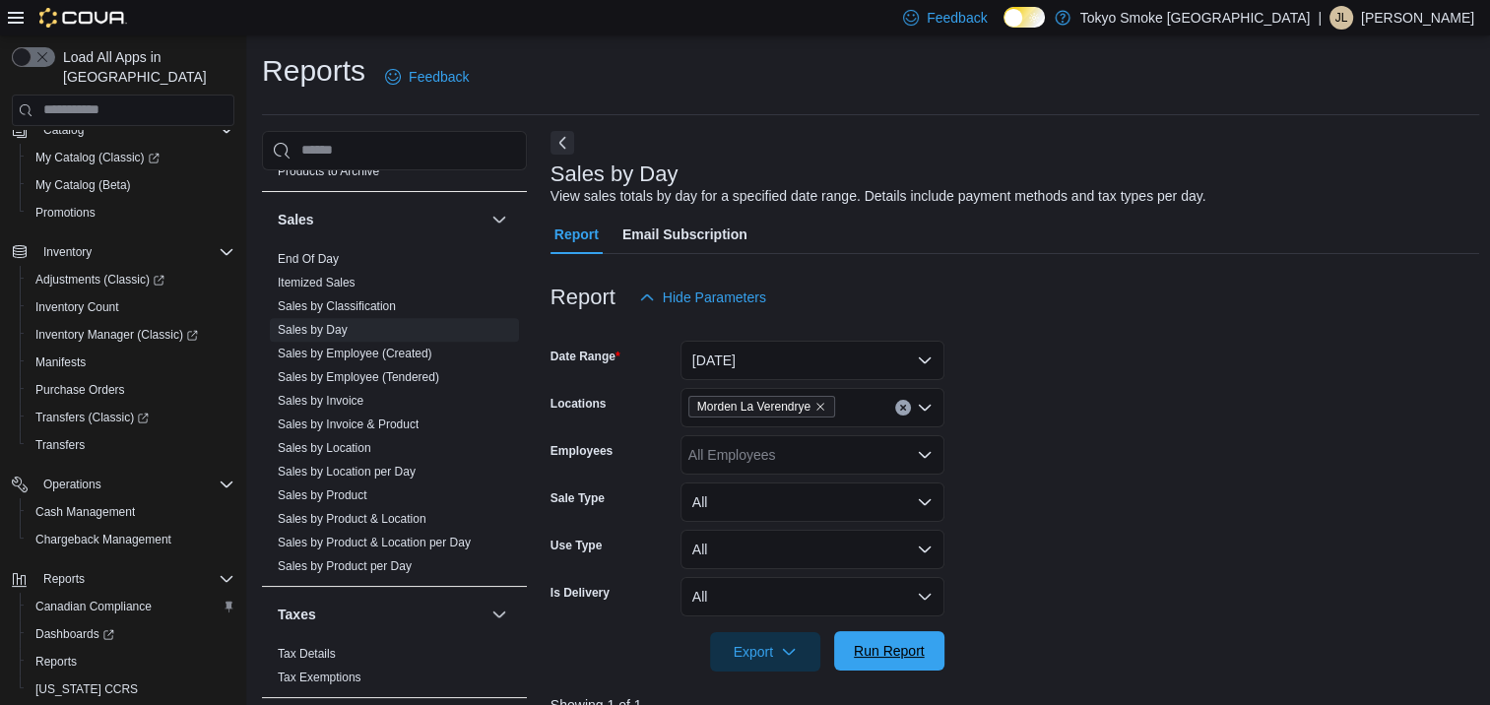
click at [891, 641] on span "Run Report" at bounding box center [889, 650] width 87 height 39
click at [879, 651] on span "Run Report" at bounding box center [889, 651] width 71 height 20
